Goal: Task Accomplishment & Management: Manage account settings

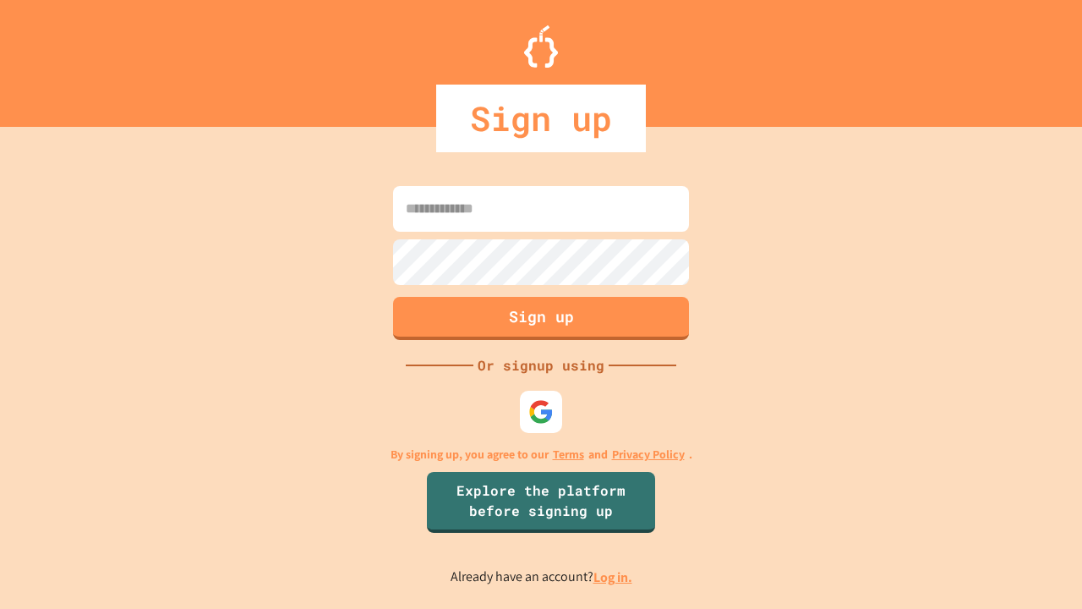
click at [614, 577] on link "Log in." at bounding box center [612, 577] width 39 height 18
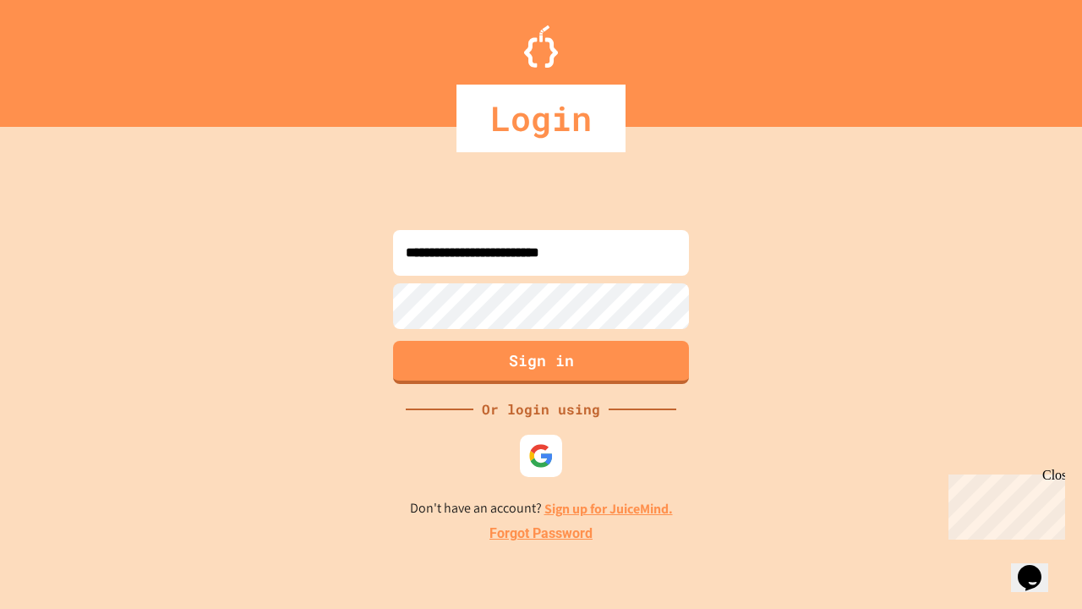
type input "**********"
